Goal: Transaction & Acquisition: Purchase product/service

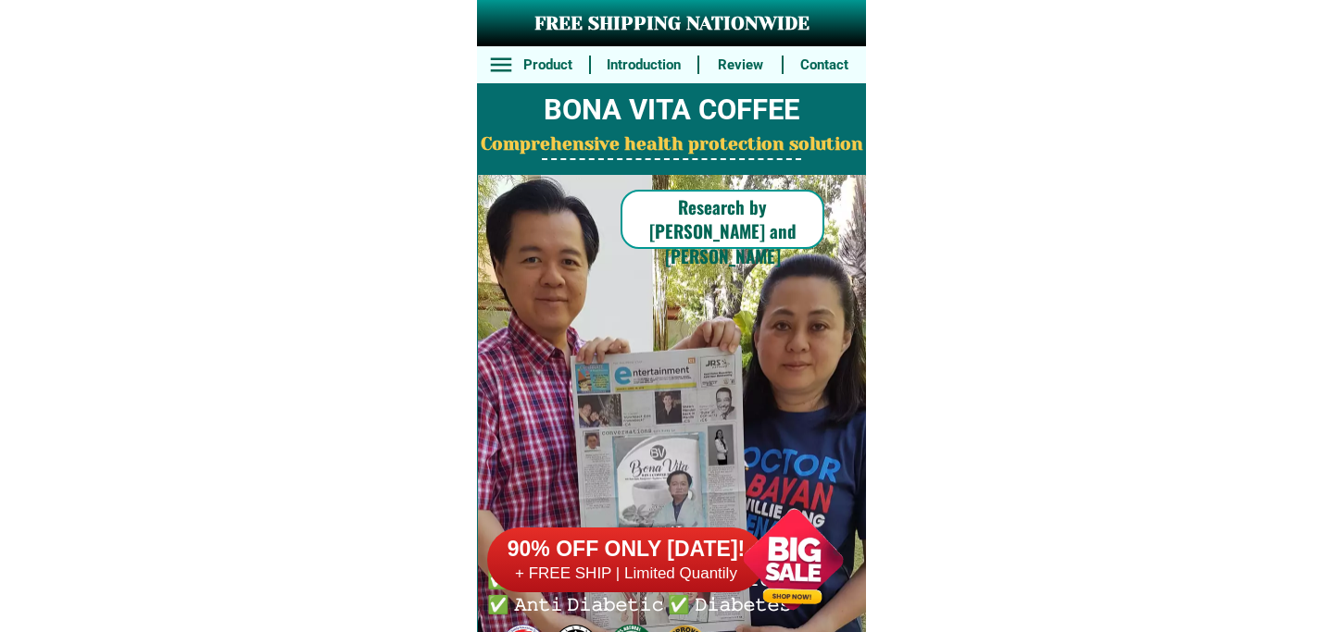
click at [711, 575] on h6 "+ FREE SHIP | Limited Quantily" at bounding box center [626, 574] width 278 height 20
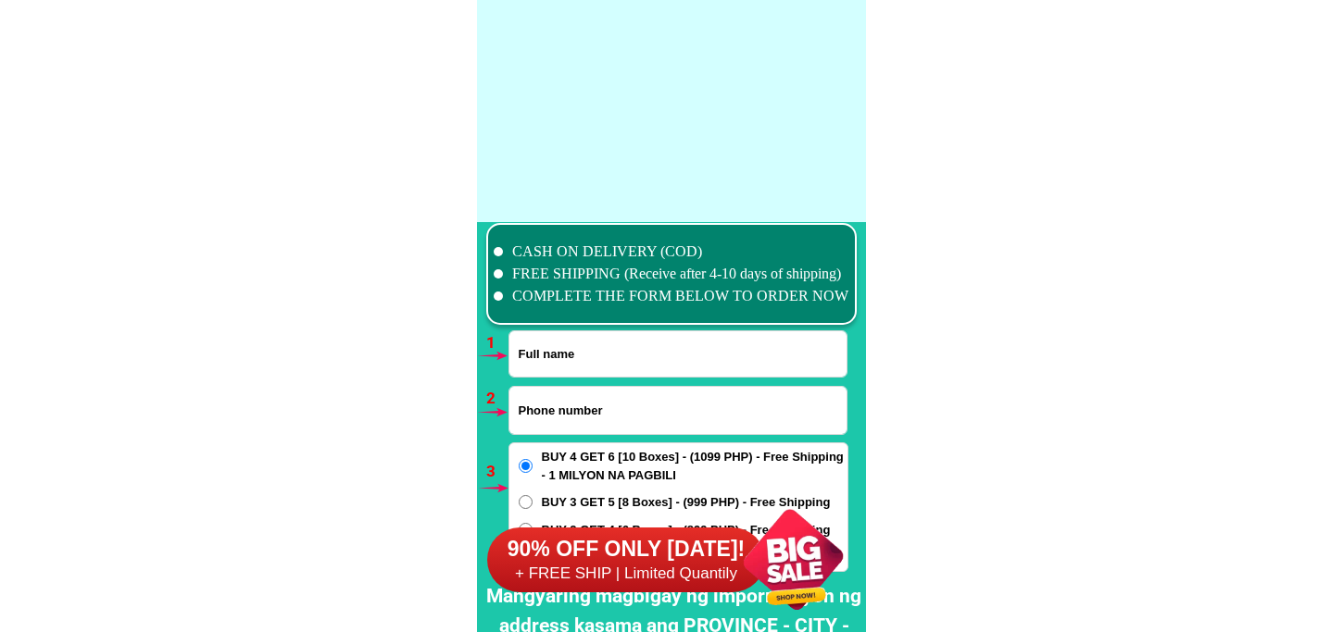
scroll to position [13617, 0]
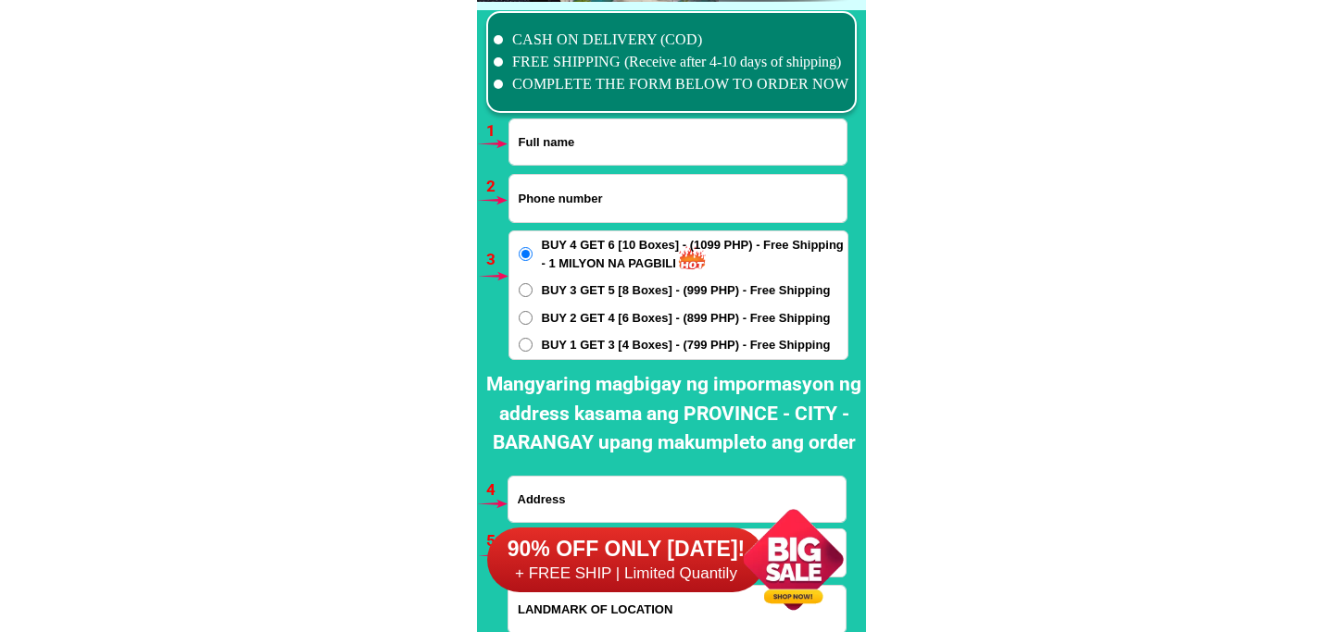
click at [557, 136] on input "Input full_name" at bounding box center [677, 141] width 337 height 45
paste input "Lutgarda P.Suarez"
type input "Lutgarda P.Suarez"
click at [588, 182] on input "Input phone_number" at bounding box center [677, 198] width 337 height 47
paste input "3131 BPI upper Lamao Limay"
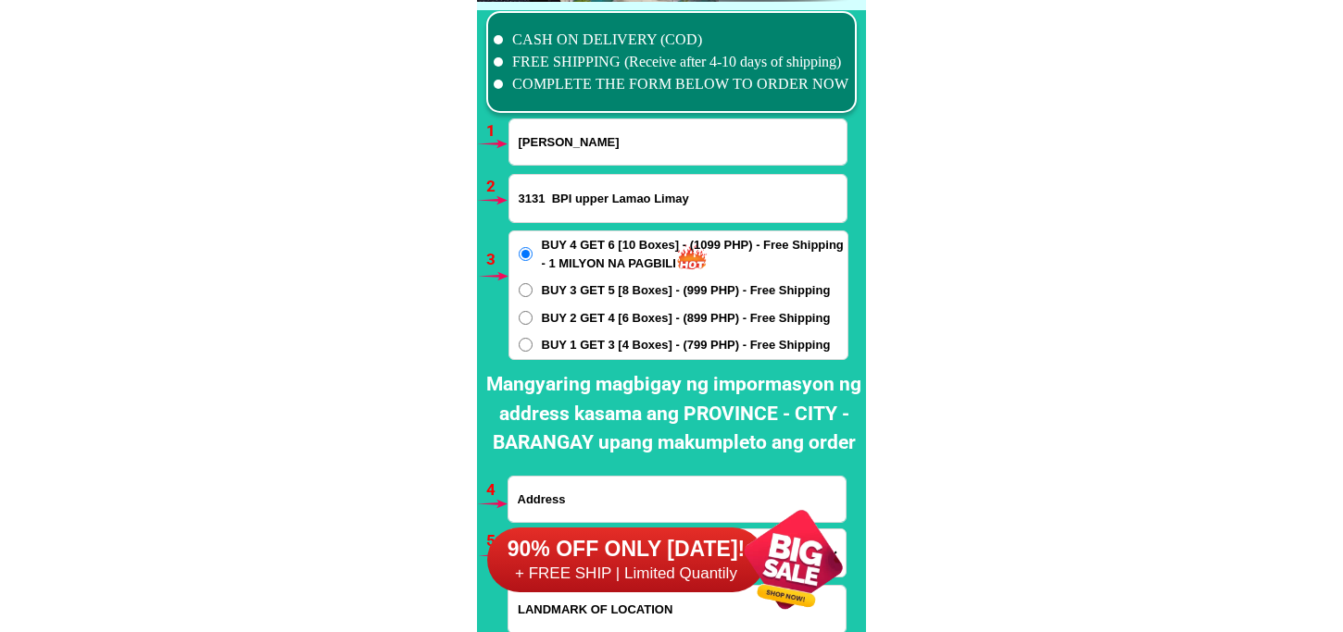
type input "3131 BPI upper Lamao Limay"
click at [570, 485] on input "Input address" at bounding box center [676, 499] width 337 height 45
paste input "3131 BPI upper Lamao Limay"
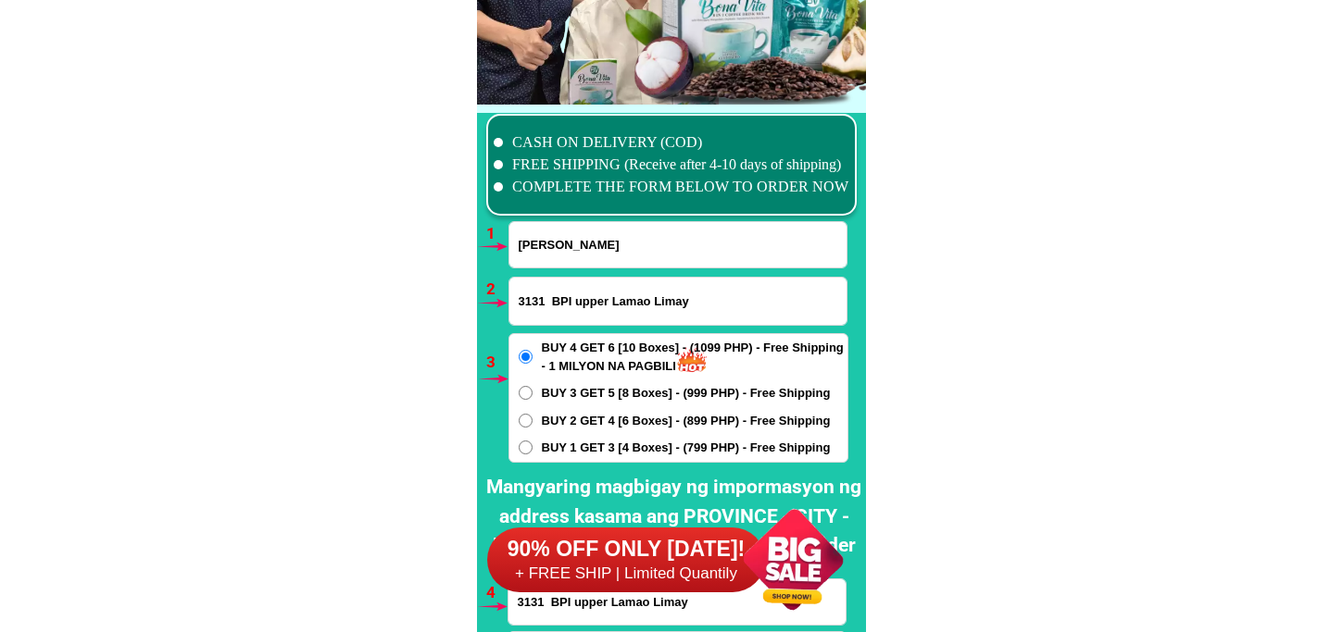
type input "3131 BPI upper Lamao Limay"
drag, startPoint x: 711, startPoint y: 296, endPoint x: 309, endPoint y: 329, distance: 403.2
paste input "09165364348"
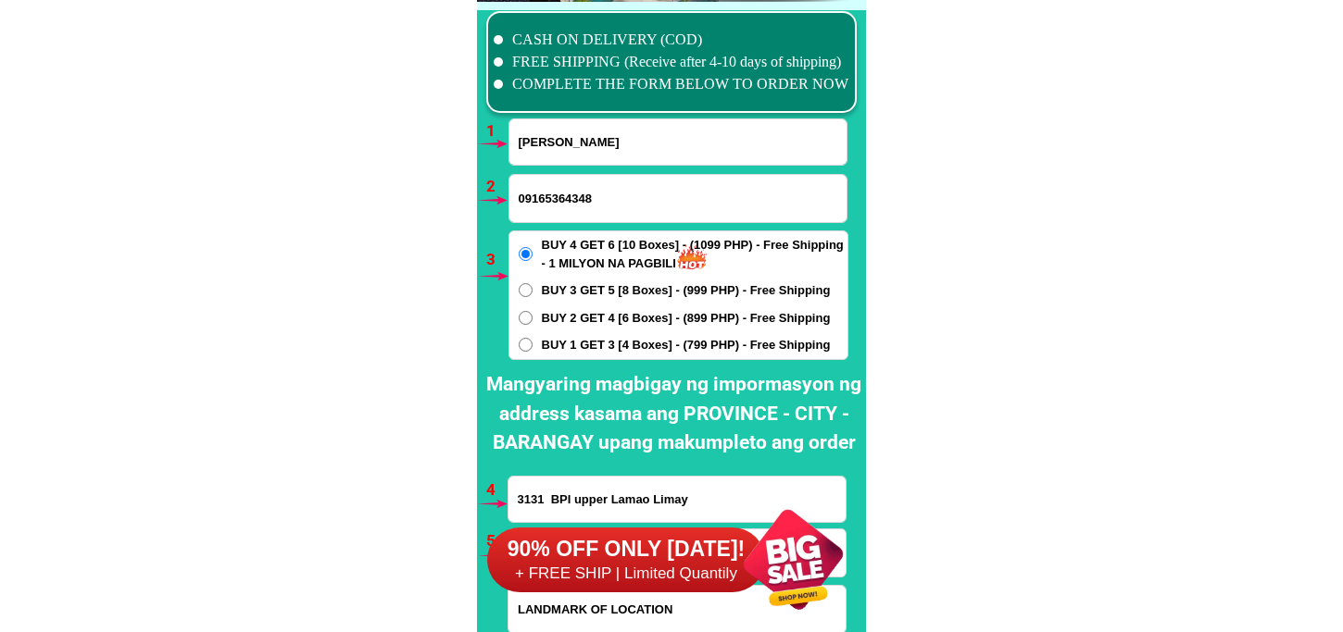
scroll to position [13822, 0]
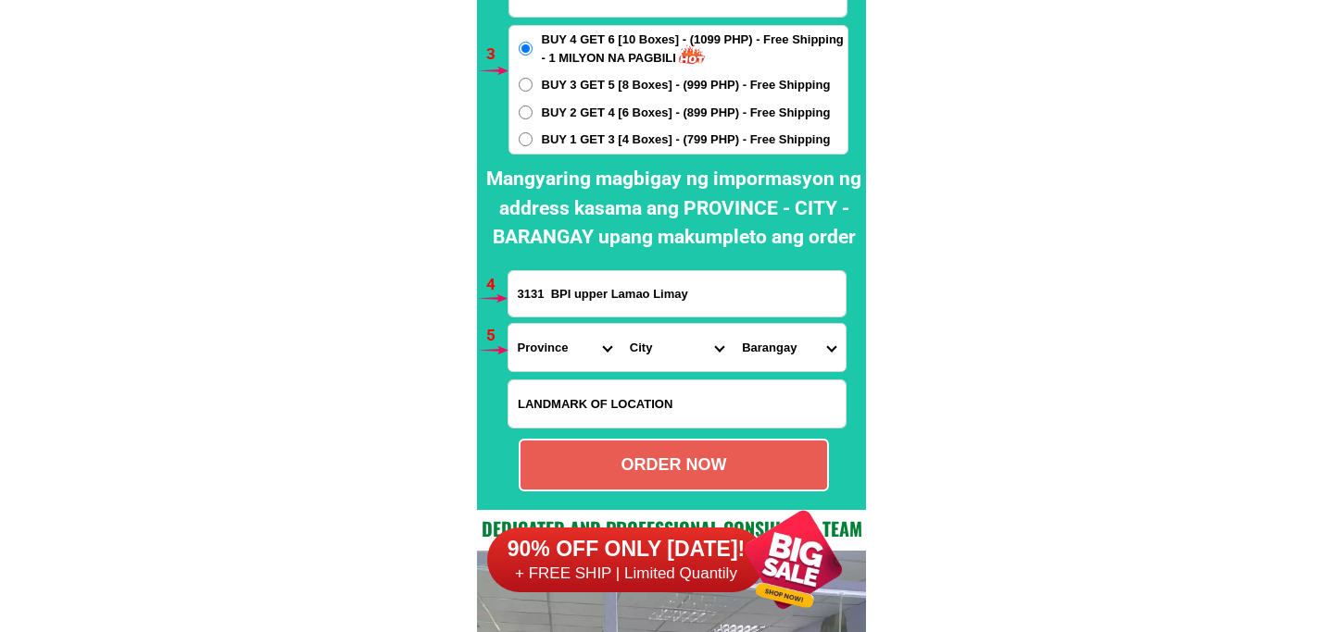
type input "09165364348"
drag, startPoint x: 574, startPoint y: 289, endPoint x: 355, endPoint y: 307, distance: 220.2
click at [556, 347] on select "Province [GEOGRAPHIC_DATA] [GEOGRAPHIC_DATA] [GEOGRAPHIC_DATA] [GEOGRAPHIC_DATA…" at bounding box center [564, 347] width 112 height 47
click at [782, 310] on input "3131 BPI upper Lamao Limay" at bounding box center [676, 293] width 337 height 45
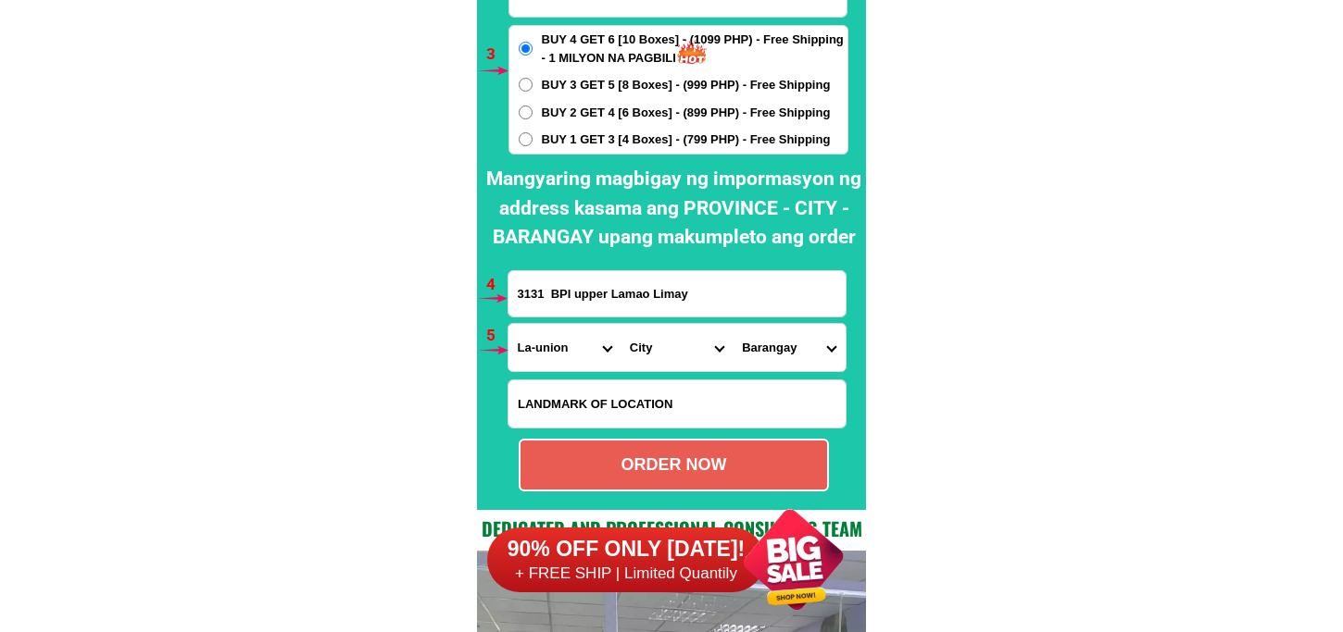
drag, startPoint x: 726, startPoint y: 291, endPoint x: 426, endPoint y: 291, distance: 300.0
click at [550, 350] on select "Province [GEOGRAPHIC_DATA] [GEOGRAPHIC_DATA] [GEOGRAPHIC_DATA] [GEOGRAPHIC_DATA…" at bounding box center [564, 347] width 112 height 47
select select "63_1"
click at [508, 324] on select "Province [GEOGRAPHIC_DATA] [GEOGRAPHIC_DATA] [GEOGRAPHIC_DATA] [GEOGRAPHIC_DATA…" at bounding box center [564, 347] width 112 height 47
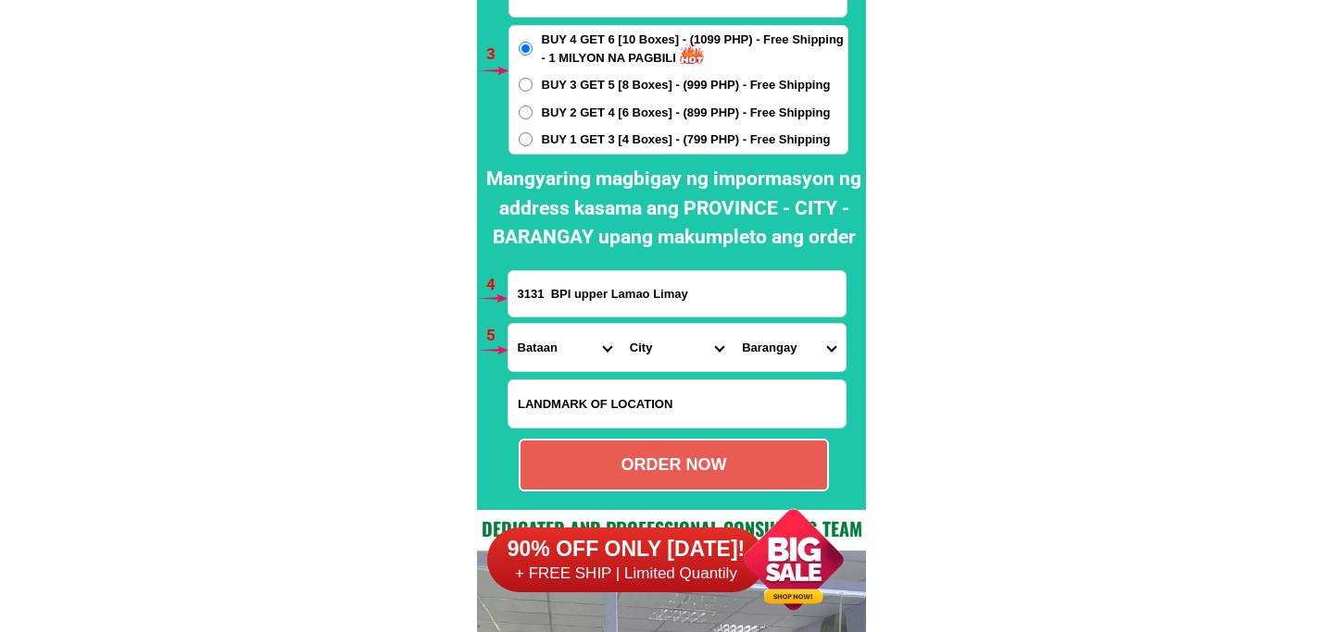
click at [650, 340] on select "City Abucay Bagac Balanga-city Bataan-morong Bataan-pilar Dinalupihan Hermosa L…" at bounding box center [676, 347] width 112 height 47
select select "63_16952"
click at [620, 324] on select "City Abucay Bagac Balanga-city Bataan-morong Bataan-pilar Dinalupihan Hermosa L…" at bounding box center [676, 347] width 112 height 47
drag, startPoint x: 799, startPoint y: 348, endPoint x: 799, endPoint y: 324, distance: 24.1
click at [799, 346] on select "Barangay Alangan Duale Kitang 2 & luz Kitang i Lamao Landing Poblacion Reformis…" at bounding box center [788, 347] width 112 height 47
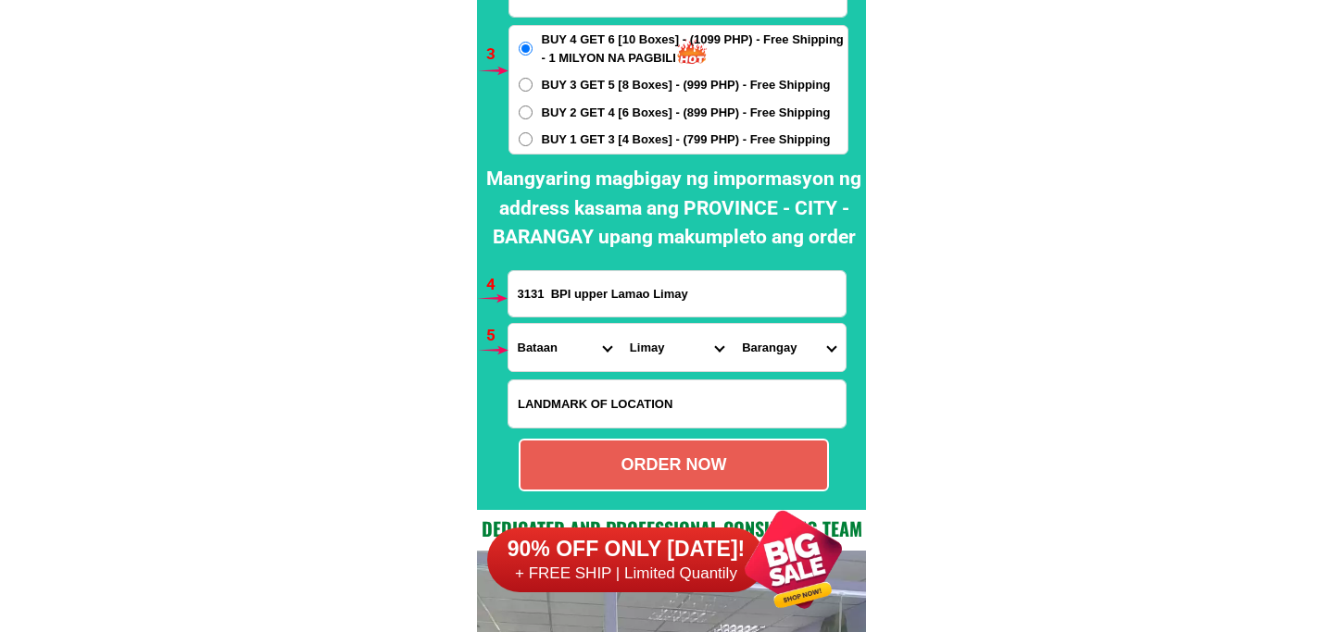
select select "63_16952654"
click at [732, 324] on select "Barangay Alangan Duale Kitang 2 & luz Kitang i Lamao Landing Poblacion Reformis…" at bounding box center [788, 347] width 112 height 47
click at [699, 448] on div "ORDER NOW" at bounding box center [674, 465] width 310 height 53
radio input "true"
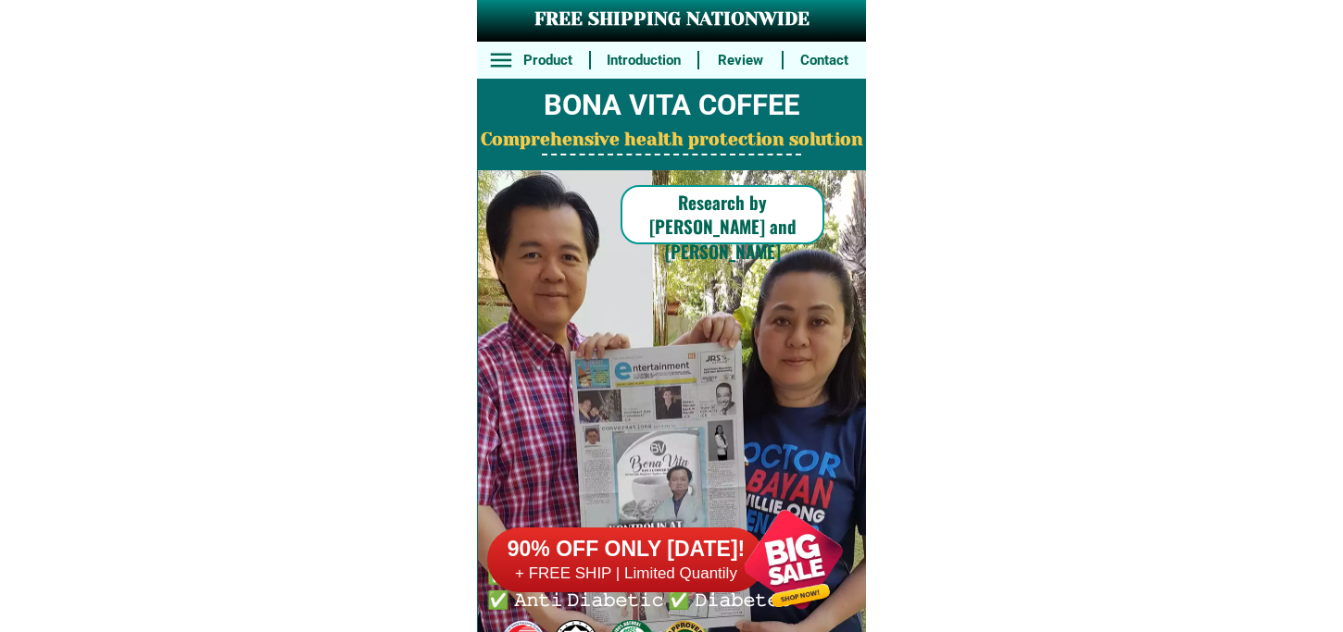
click at [774, 565] on div at bounding box center [792, 559] width 145 height 145
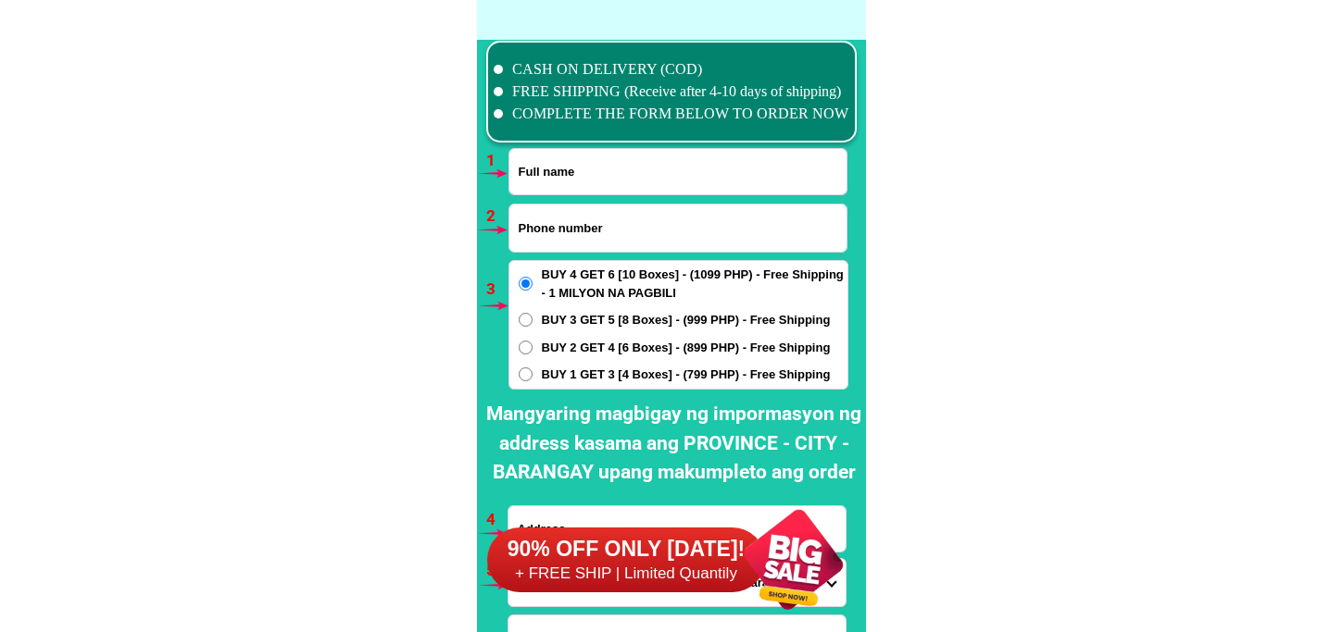
scroll to position [13617, 0]
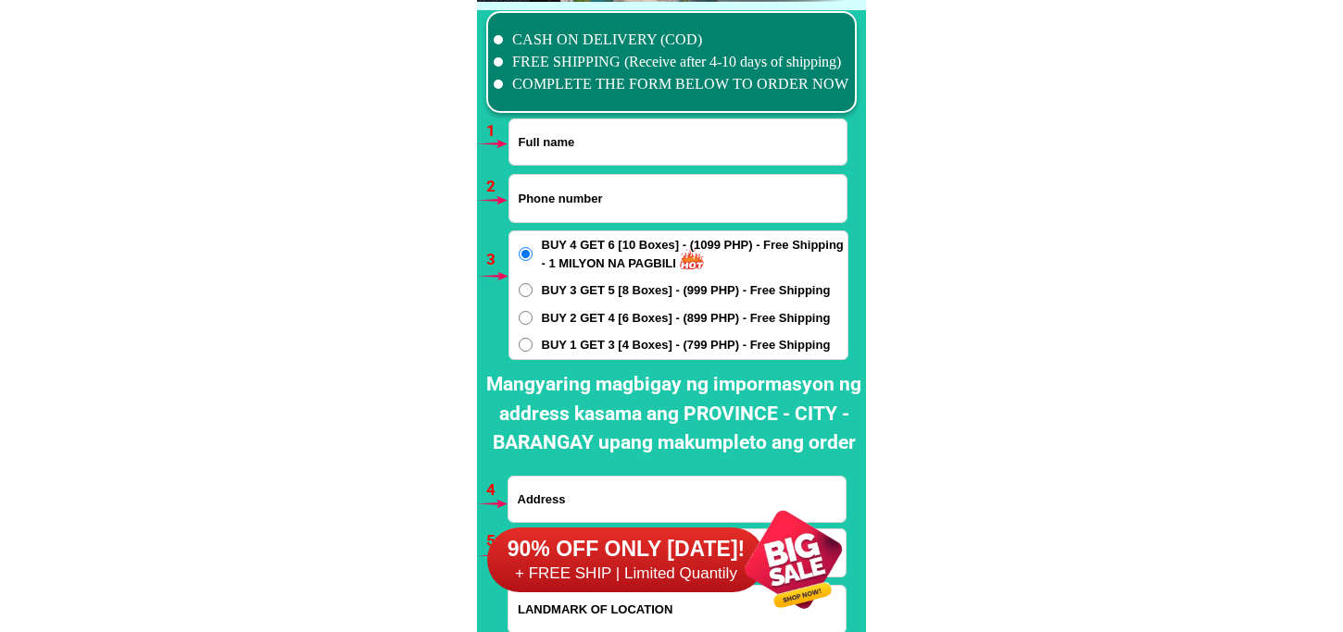
click at [623, 151] on input "Input full_name" at bounding box center [677, 141] width 337 height 45
paste input "Rosemarie Tiape"
type input "Rosemarie Tiape"
click at [588, 201] on input "Input phone_number" at bounding box center [677, 198] width 337 height 47
paste input "09950453994"
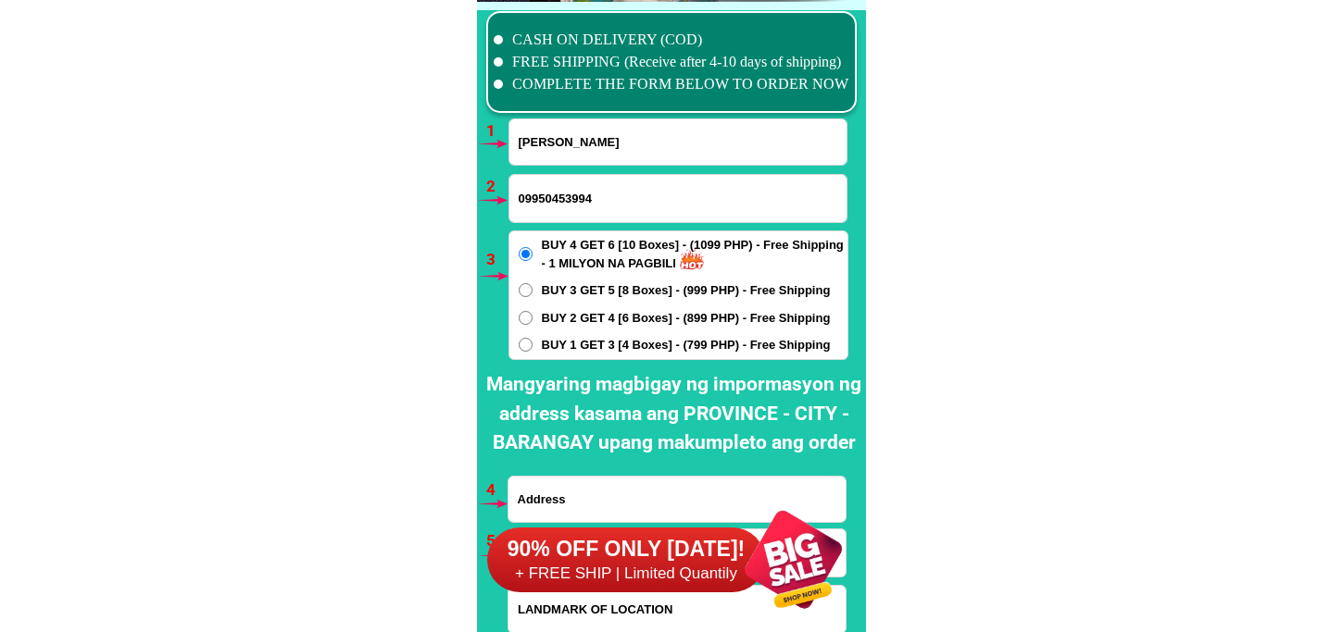
type input "09950453994"
click at [532, 345] on input "BUY 1 GET 3 [4 Boxes] - (799 PHP) - Free Shipping" at bounding box center [526, 345] width 14 height 14
radio input "true"
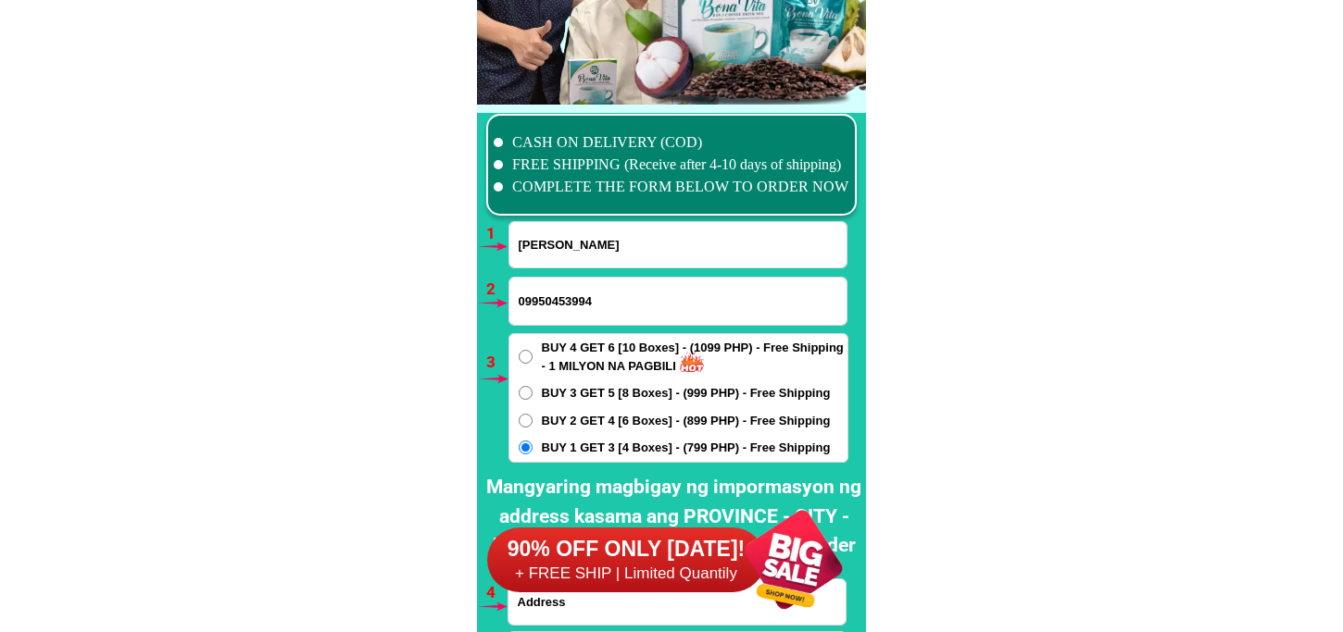
scroll to position [13822, 0]
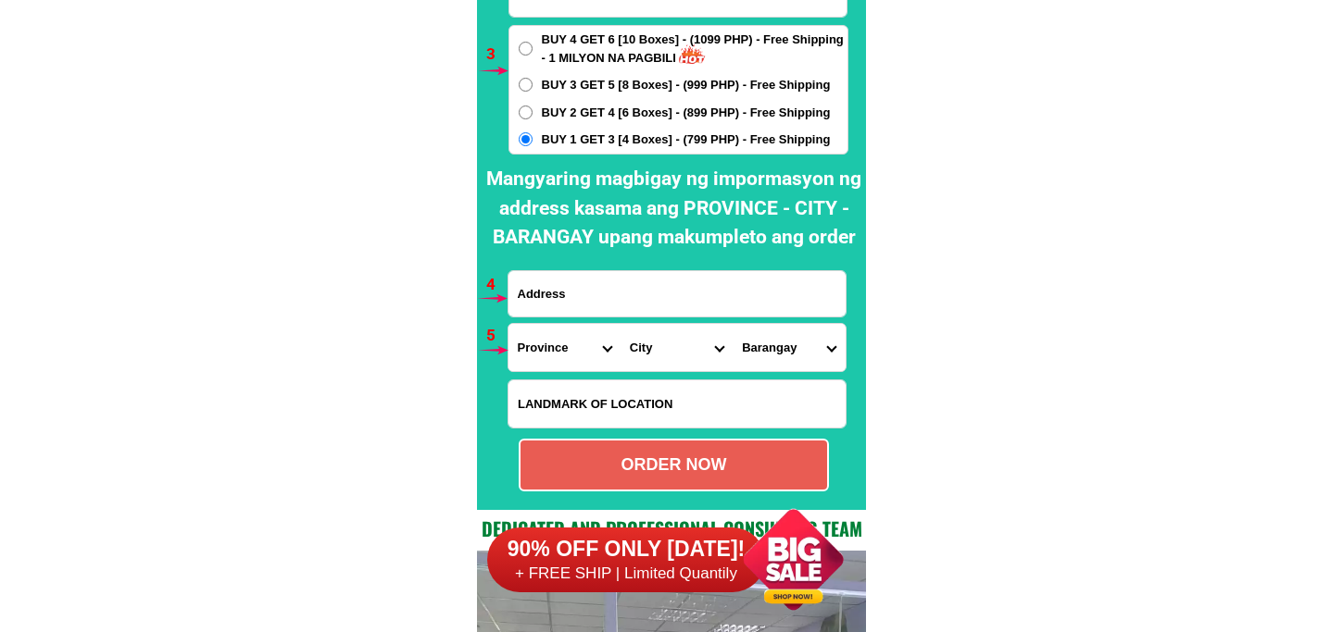
click at [584, 296] on input "Input address" at bounding box center [676, 293] width 337 height 45
paste input "Blk 10 bahay pangarap sampaloc lv dasmarinas cavite"
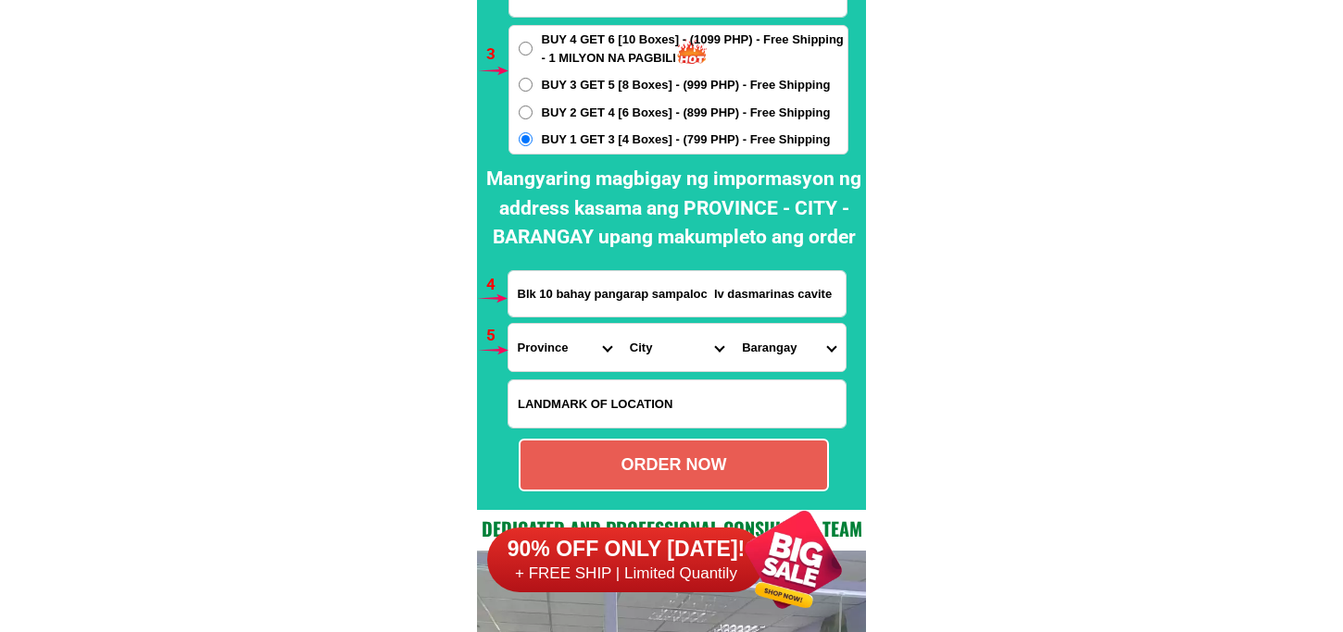
type input "Blk 10 bahay pangarap sampaloc lv dasmarinas cavite"
drag, startPoint x: 548, startPoint y: 341, endPoint x: 550, endPoint y: 326, distance: 14.9
click at [547, 340] on select "Province [GEOGRAPHIC_DATA] [GEOGRAPHIC_DATA] [GEOGRAPHIC_DATA] [GEOGRAPHIC_DATA…" at bounding box center [564, 347] width 112 height 47
select select "63_826"
click at [508, 324] on select "Province [GEOGRAPHIC_DATA] [GEOGRAPHIC_DATA] [GEOGRAPHIC_DATA] [GEOGRAPHIC_DATA…" at bounding box center [564, 347] width 112 height 47
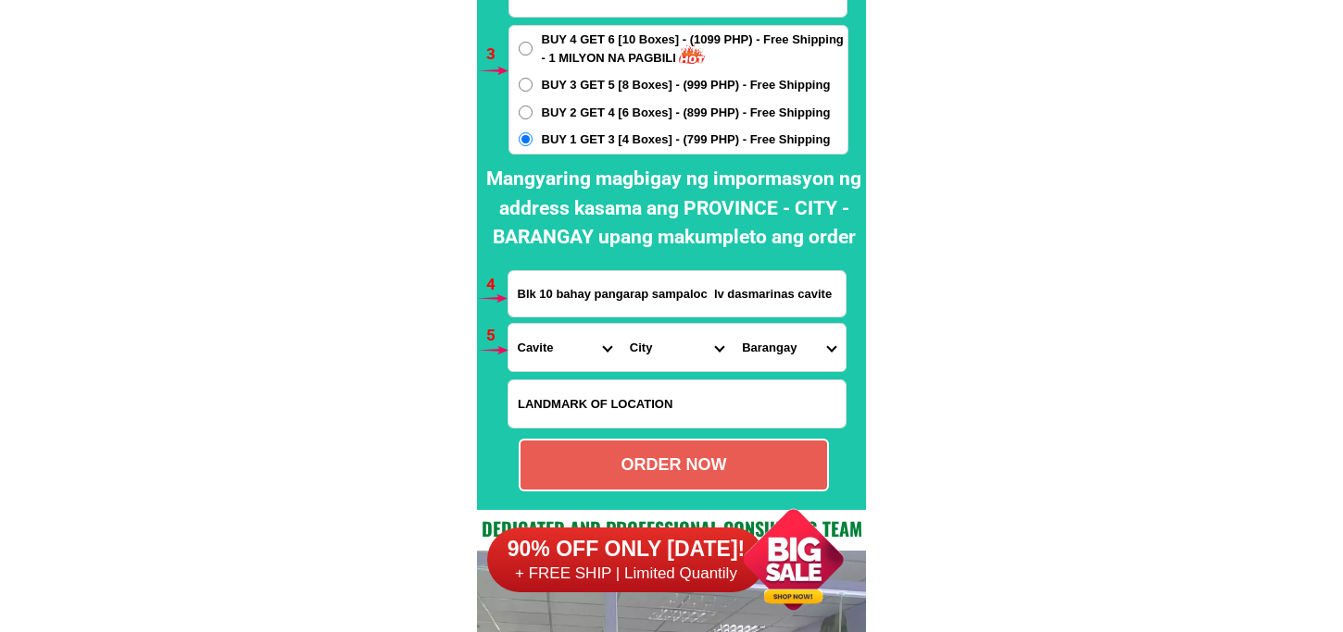
click at [652, 343] on select "City Alfonso Amadeo Bacoor Carmona Cavite-city Cavite-magallanes Cavite-rosario…" at bounding box center [676, 347] width 112 height 47
select select "63_8262364"
click at [620, 324] on select "City Alfonso Amadeo Bacoor Carmona Cavite-city Cavite-magallanes Cavite-rosario…" at bounding box center [676, 347] width 112 height 47
click at [784, 344] on select "Barangay Burol Burol i Burol ii Burol iii Datu esmael (bago-a-ingud) Emmanuel b…" at bounding box center [788, 347] width 112 height 47
select select "63_82623647741"
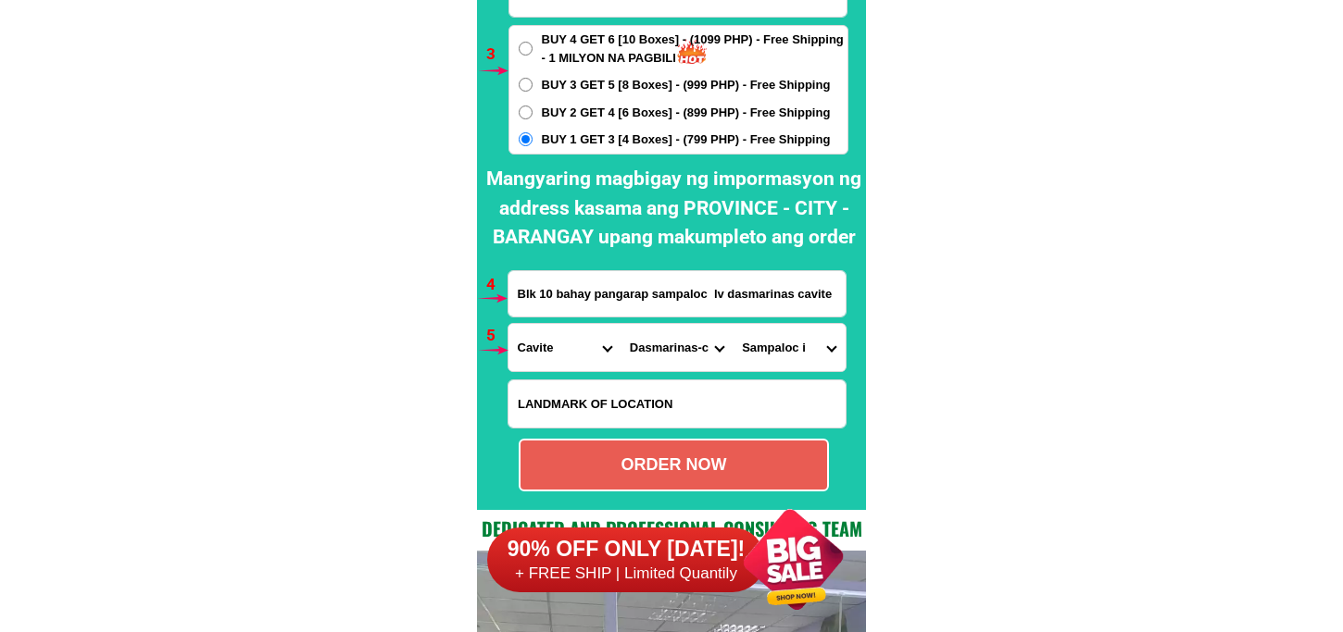
click at [732, 324] on select "Barangay Burol Burol i Burol ii Burol iii Datu esmael (bago-a-ingud) Emmanuel b…" at bounding box center [788, 347] width 112 height 47
click at [793, 361] on select "Barangay Burol Burol i Burol ii Burol iii Datu esmael (bago-a-ingud) Emmanuel b…" at bounding box center [788, 347] width 112 height 47
click at [732, 324] on select "Barangay Burol Burol i Burol ii Burol iii Datu esmael (bago-a-ingud) Emmanuel b…" at bounding box center [788, 347] width 112 height 47
click at [719, 452] on div "ORDER NOW" at bounding box center [674, 465] width 310 height 53
type input "09950453994"
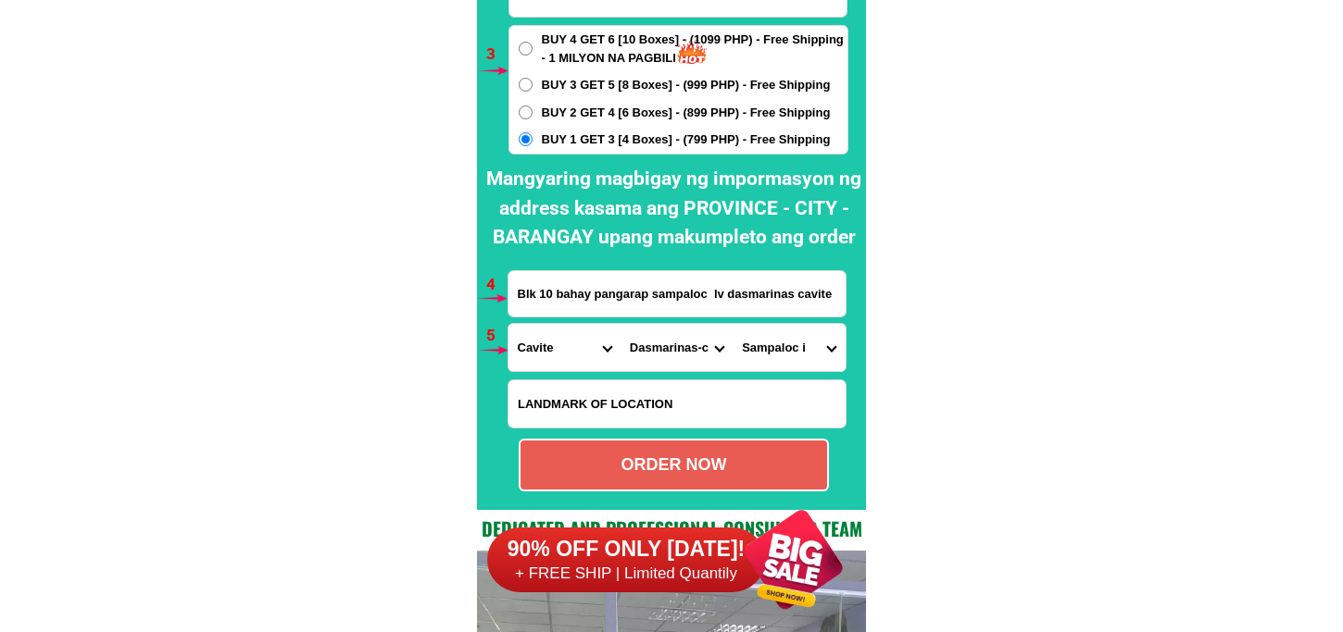
radio input "true"
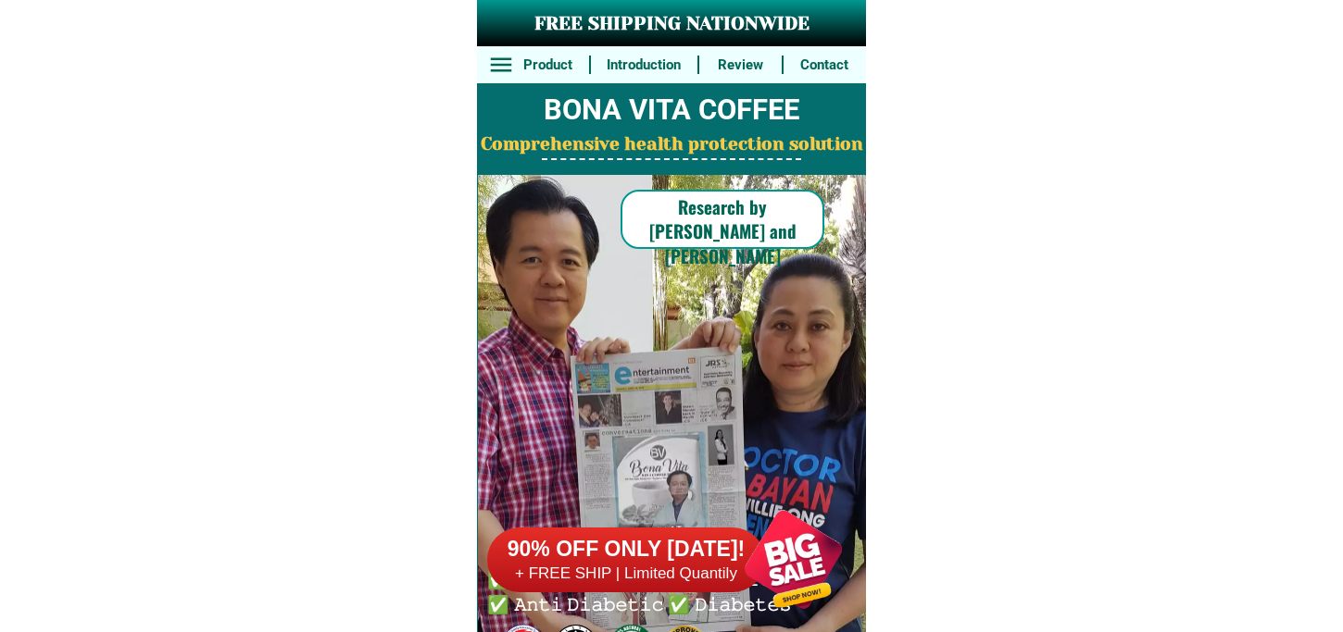
click at [780, 554] on div at bounding box center [792, 559] width 145 height 145
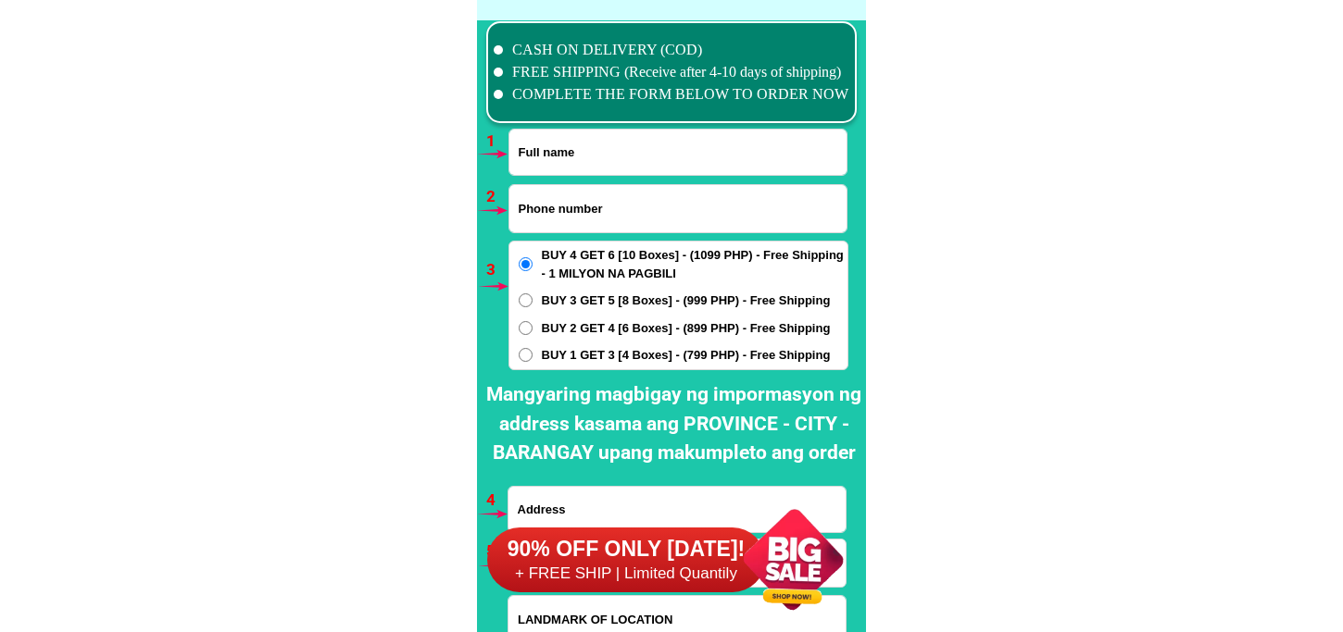
scroll to position [13617, 0]
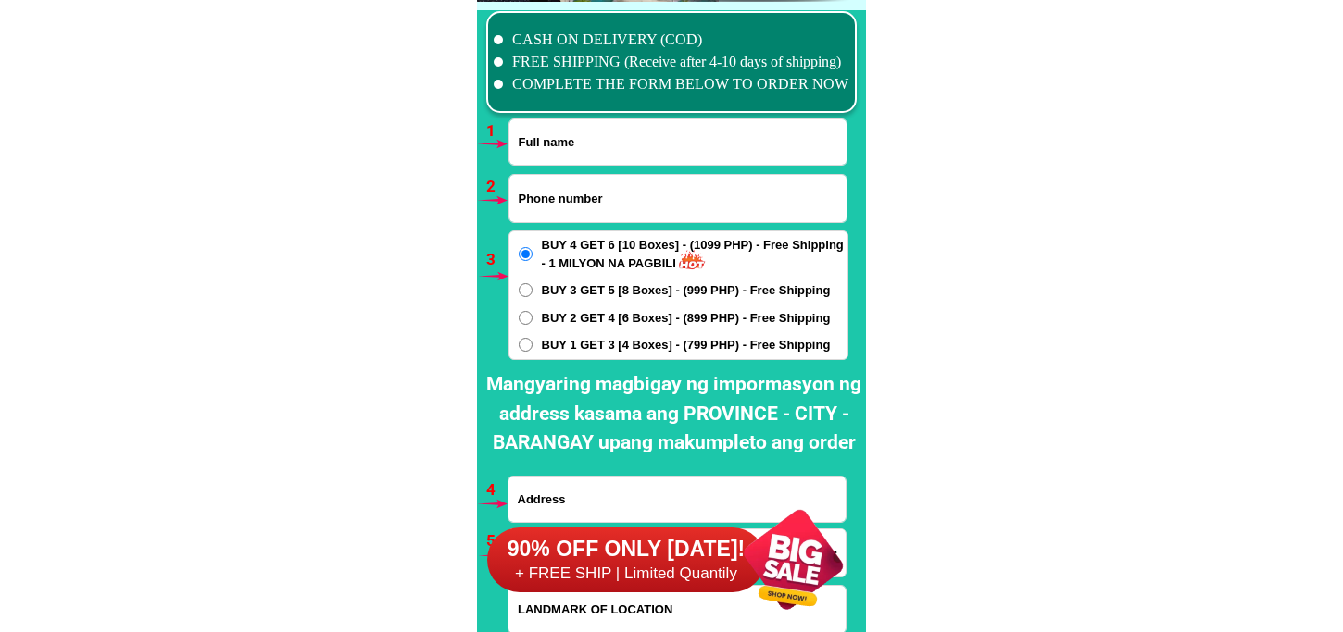
click at [565, 157] on input "Input full_name" at bounding box center [677, 141] width 337 height 45
paste input "[DATE][PERSON_NAME]"
type input "[DATE][PERSON_NAME]"
click at [551, 206] on input "Input phone_number" at bounding box center [677, 198] width 337 height 47
paste input "09950733286"
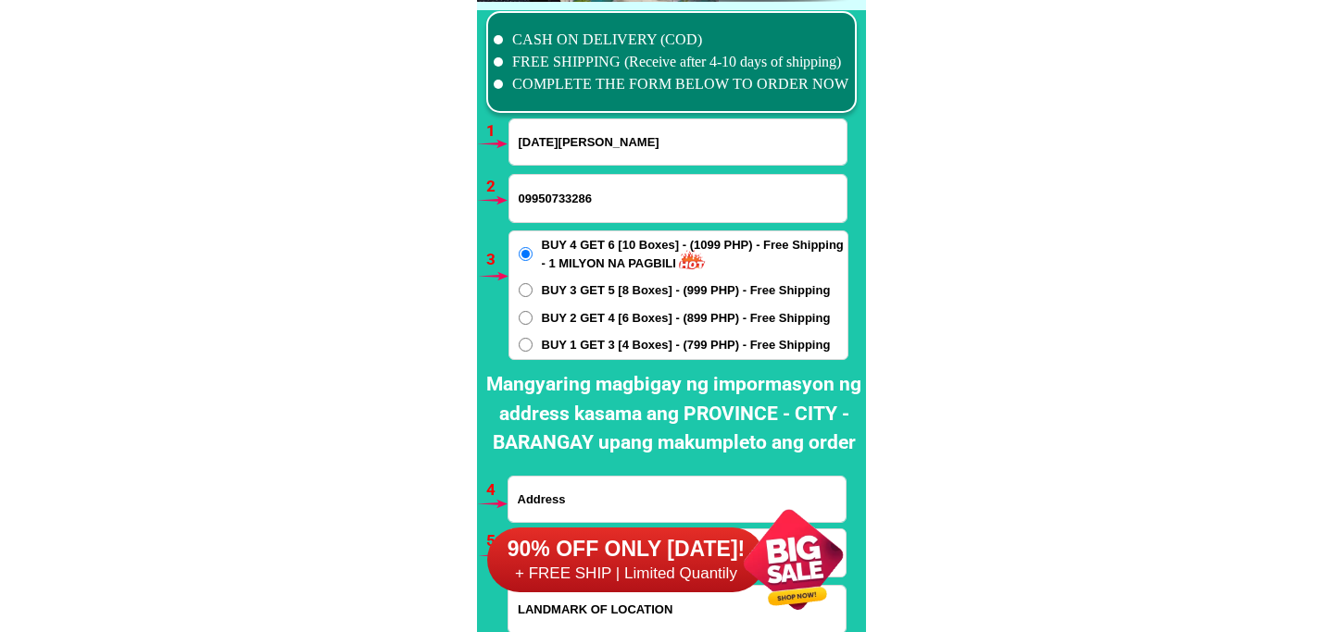
type input "09950733286"
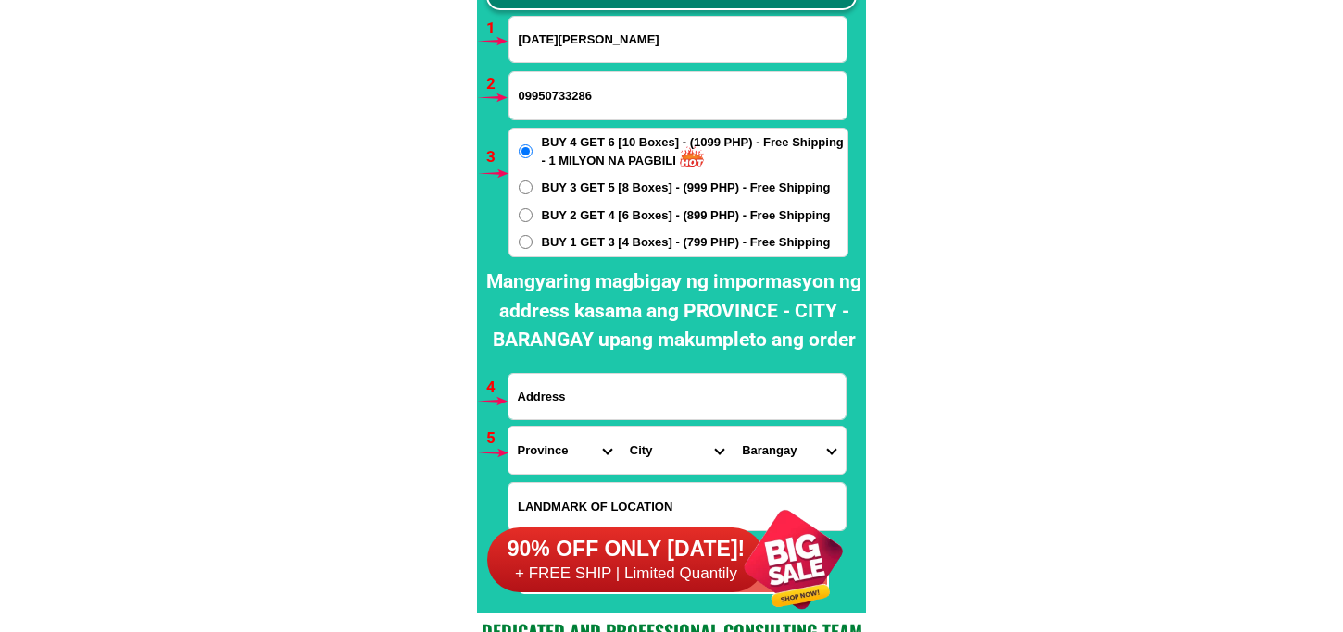
scroll to position [13822, 0]
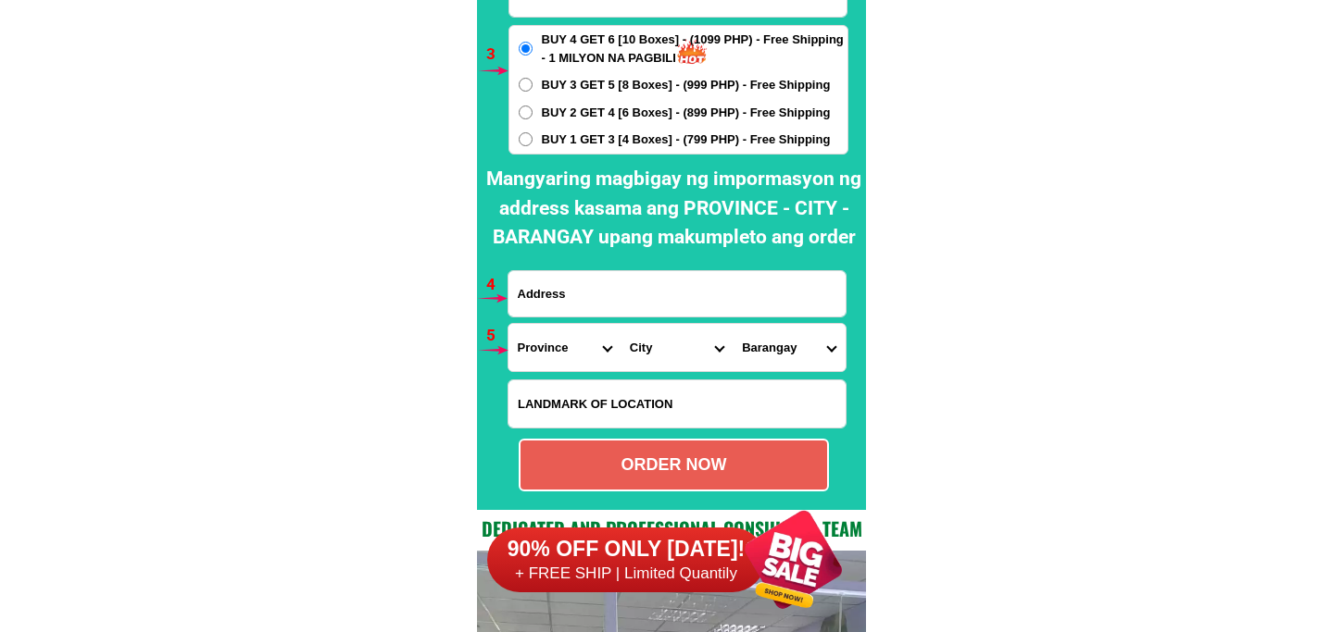
click at [631, 400] on input "Input LANDMARKOFLOCATION" at bounding box center [676, 404] width 337 height 47
paste input "victoria compound"
type input "victoria compound"
click at [569, 306] on input "Input address" at bounding box center [676, 293] width 337 height 45
paste input "kaingin 1 blck 6 ipit ipit brgy pansol quezon citv"
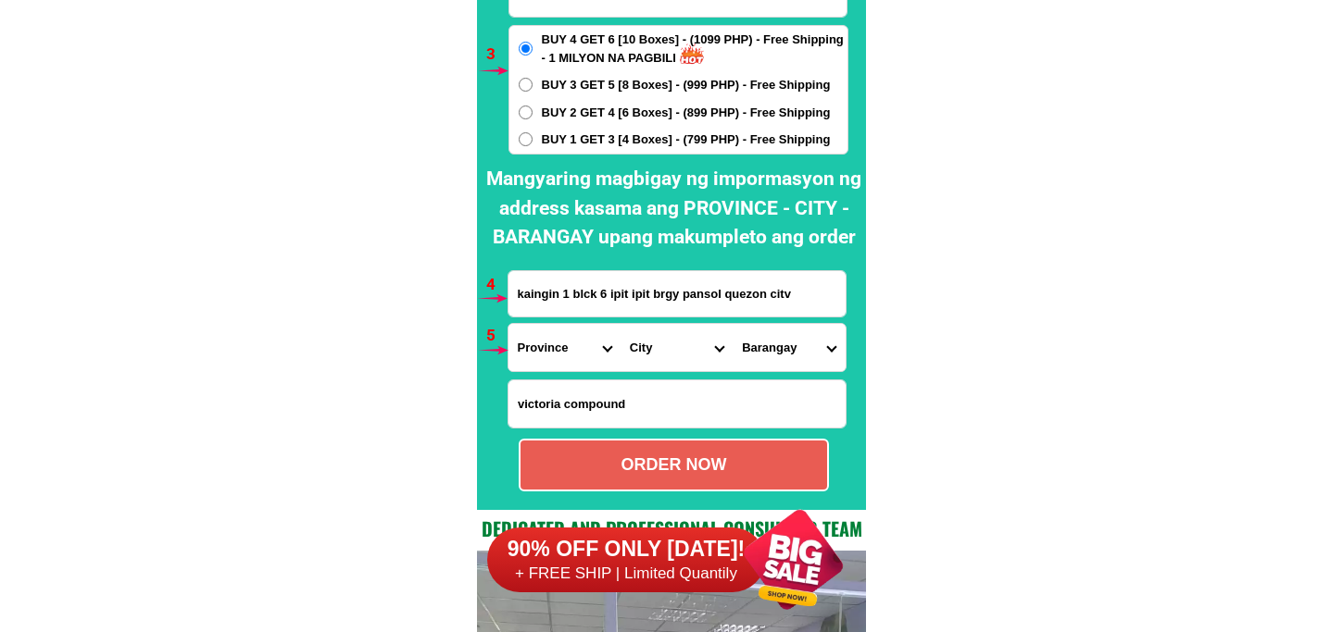
type input "kaingin 1 blck 6 ipit ipit brgy pansol quezon citv"
click at [546, 140] on span "BUY 1 GET 3 [4 Boxes] - (799 PHP) - Free Shipping" at bounding box center [686, 140] width 289 height 19
click at [532, 140] on input "BUY 1 GET 3 [4 Boxes] - (799 PHP) - Free Shipping" at bounding box center [526, 139] width 14 height 14
radio input "true"
click at [556, 355] on select "Province [GEOGRAPHIC_DATA] [GEOGRAPHIC_DATA] [GEOGRAPHIC_DATA] [GEOGRAPHIC_DATA…" at bounding box center [564, 347] width 112 height 47
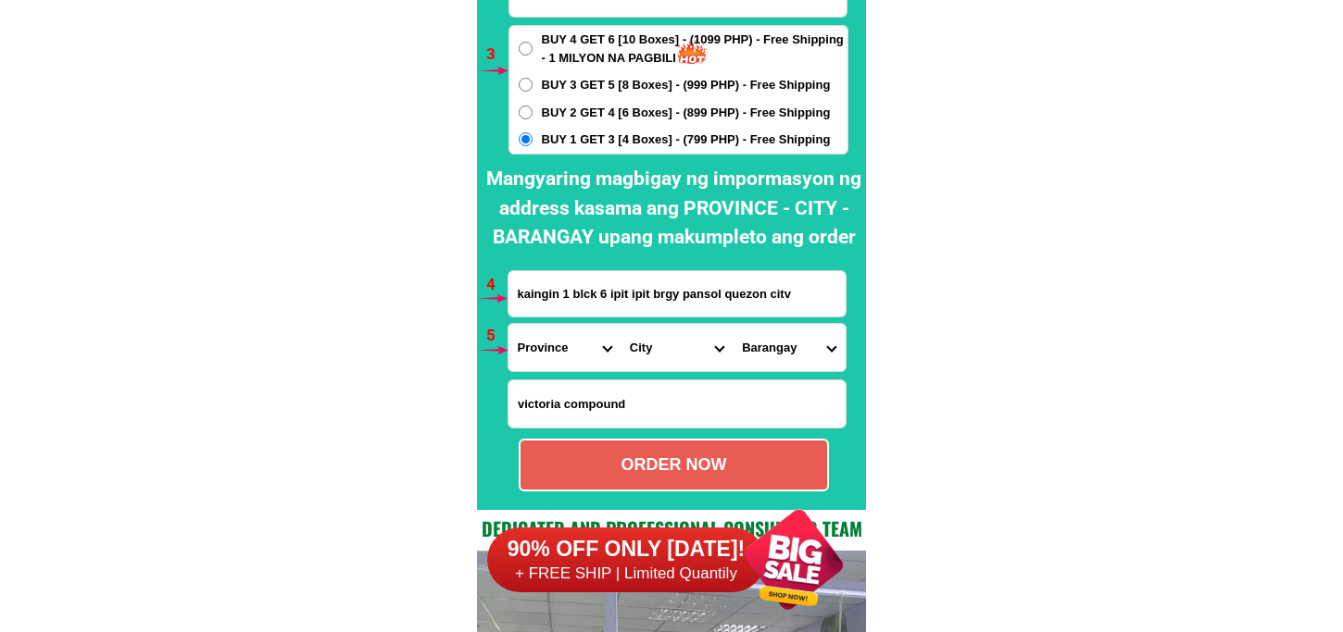
select select "63_219"
click at [508, 324] on select "Province [GEOGRAPHIC_DATA] [GEOGRAPHIC_DATA] [GEOGRAPHIC_DATA] [GEOGRAPHIC_DATA…" at bounding box center [564, 347] width 112 height 47
click at [664, 350] on select "City [GEOGRAPHIC_DATA] [GEOGRAPHIC_DATA] [GEOGRAPHIC_DATA] [GEOGRAPHIC_DATA]-ci…" at bounding box center [676, 347] width 112 height 47
select select "63_2194070"
click at [620, 324] on select "City [GEOGRAPHIC_DATA] [GEOGRAPHIC_DATA] [GEOGRAPHIC_DATA] [GEOGRAPHIC_DATA]-ci…" at bounding box center [676, 347] width 112 height 47
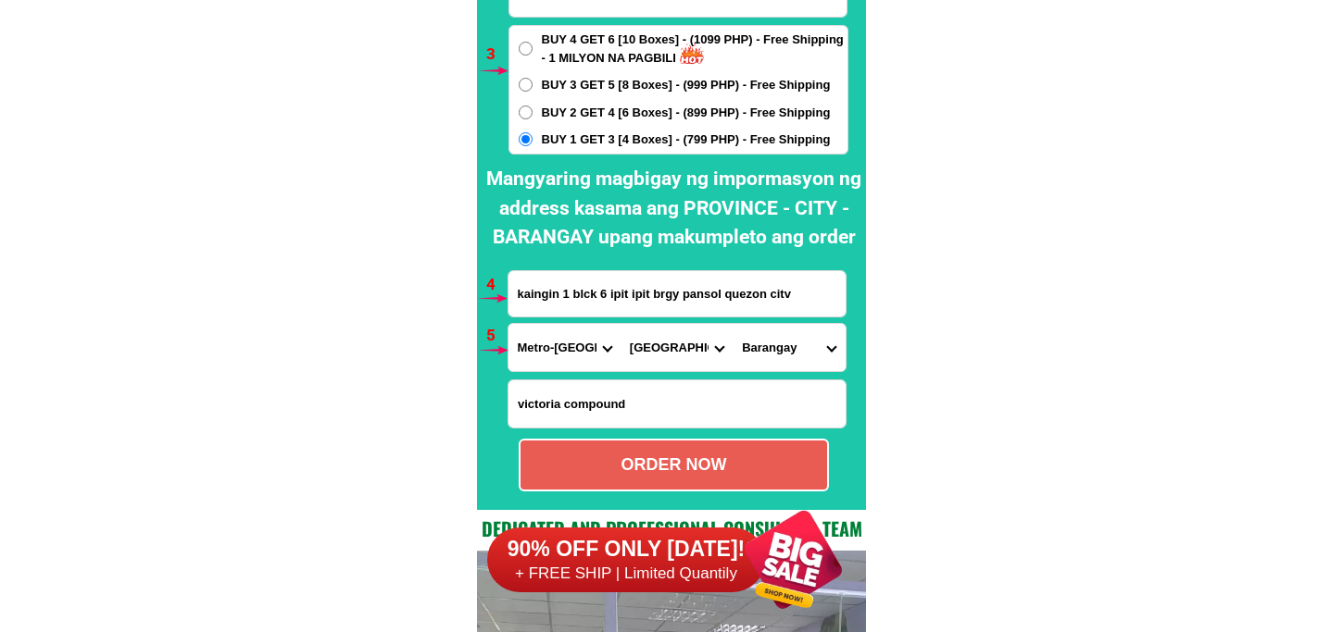
click at [770, 361] on select "Barangay [PERSON_NAME] [PERSON_NAME] [PERSON_NAME] Bagbag Bago bantay Bagong li…" at bounding box center [788, 347] width 112 height 47
select select "63_219407018164"
click at [732, 324] on select "Barangay [PERSON_NAME] [PERSON_NAME] [PERSON_NAME] Bagbag Bago bantay Bagong li…" at bounding box center [788, 347] width 112 height 47
click at [612, 464] on div "ORDER NOW" at bounding box center [673, 465] width 307 height 25
radio input "true"
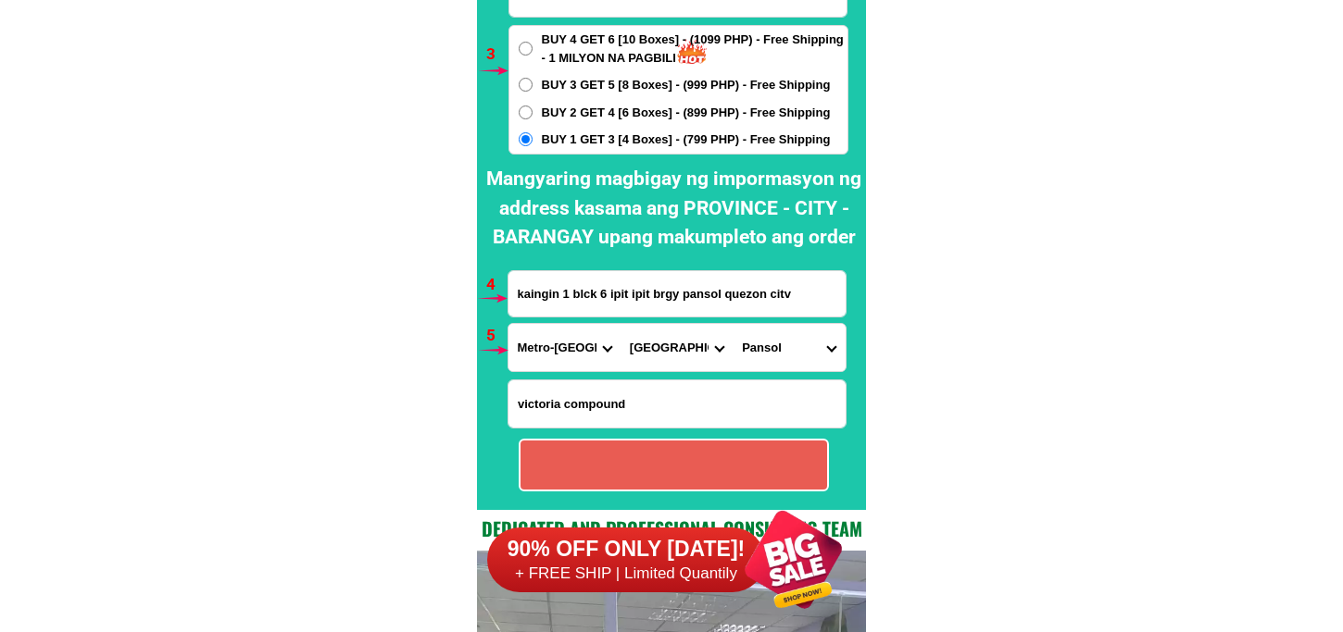
radio input "true"
